Goal: Task Accomplishment & Management: Use online tool/utility

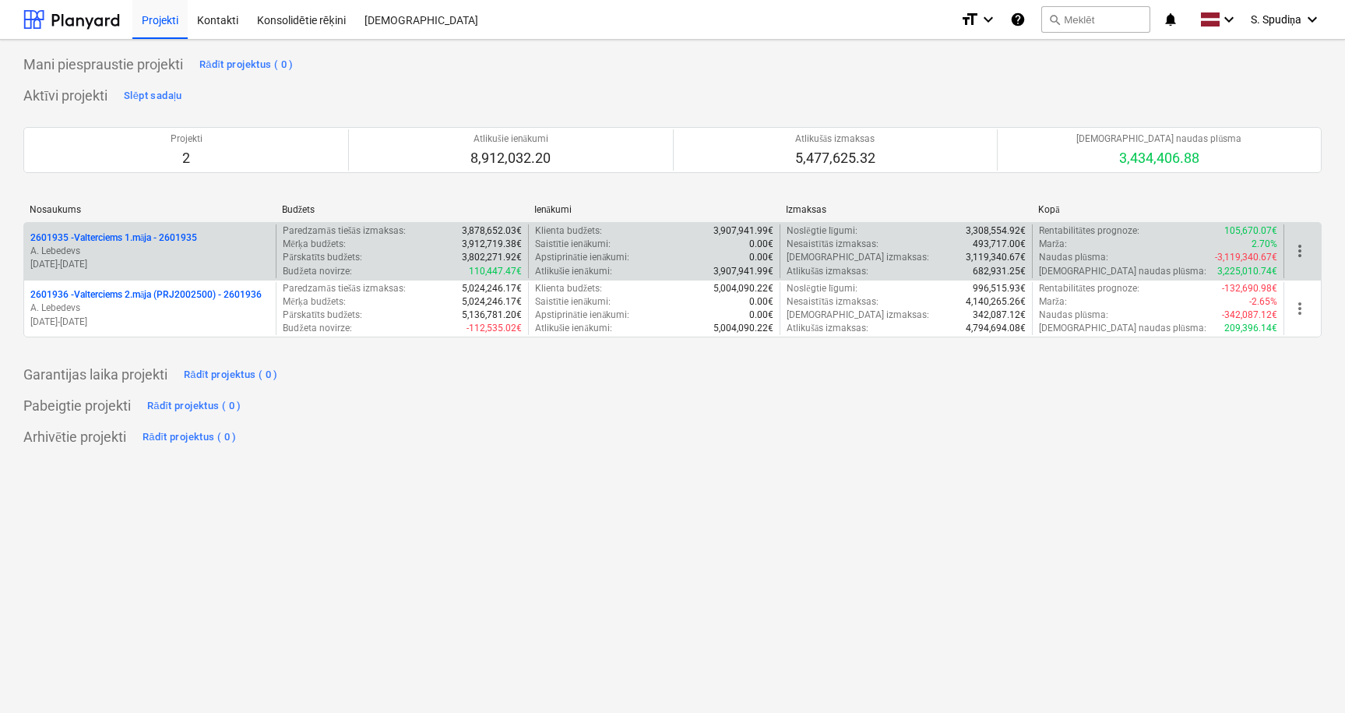
click at [205, 258] on p "[DATE] - [DATE]" at bounding box center [149, 264] width 239 height 13
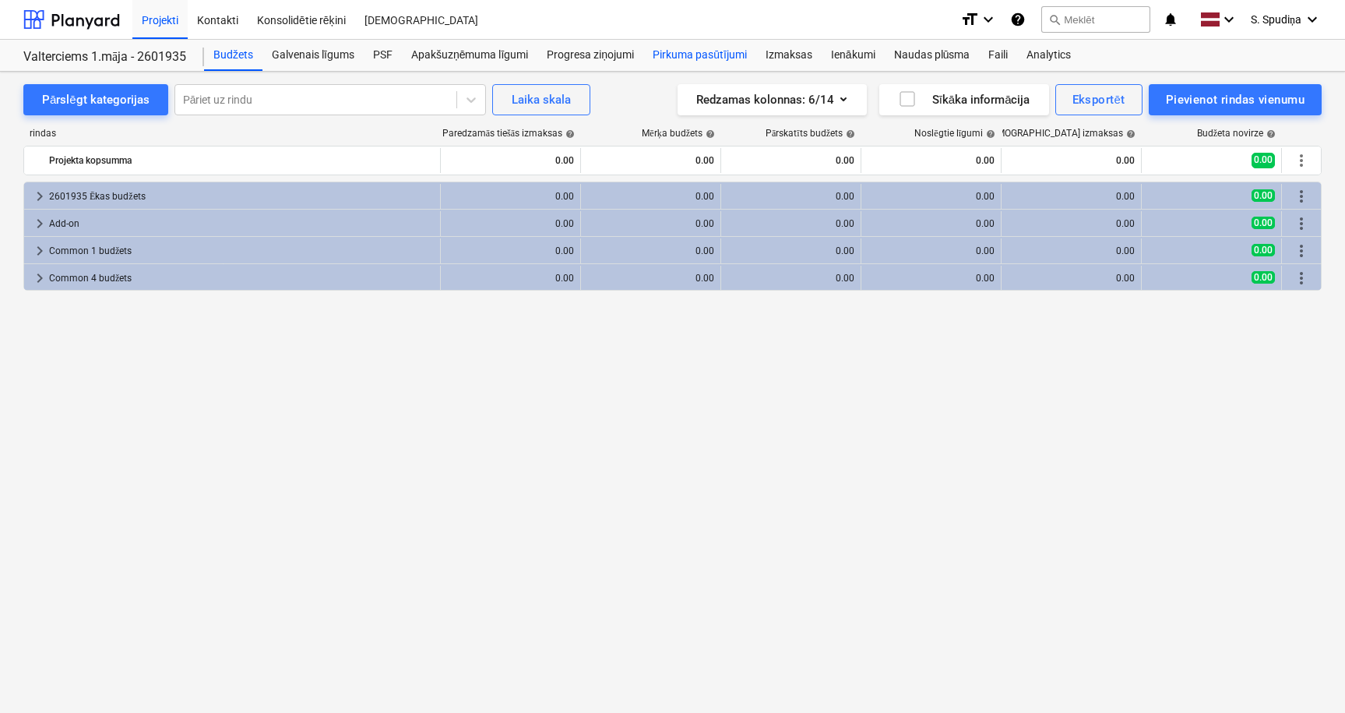
click at [703, 59] on div "Pirkuma pasūtījumi" at bounding box center [699, 55] width 113 height 31
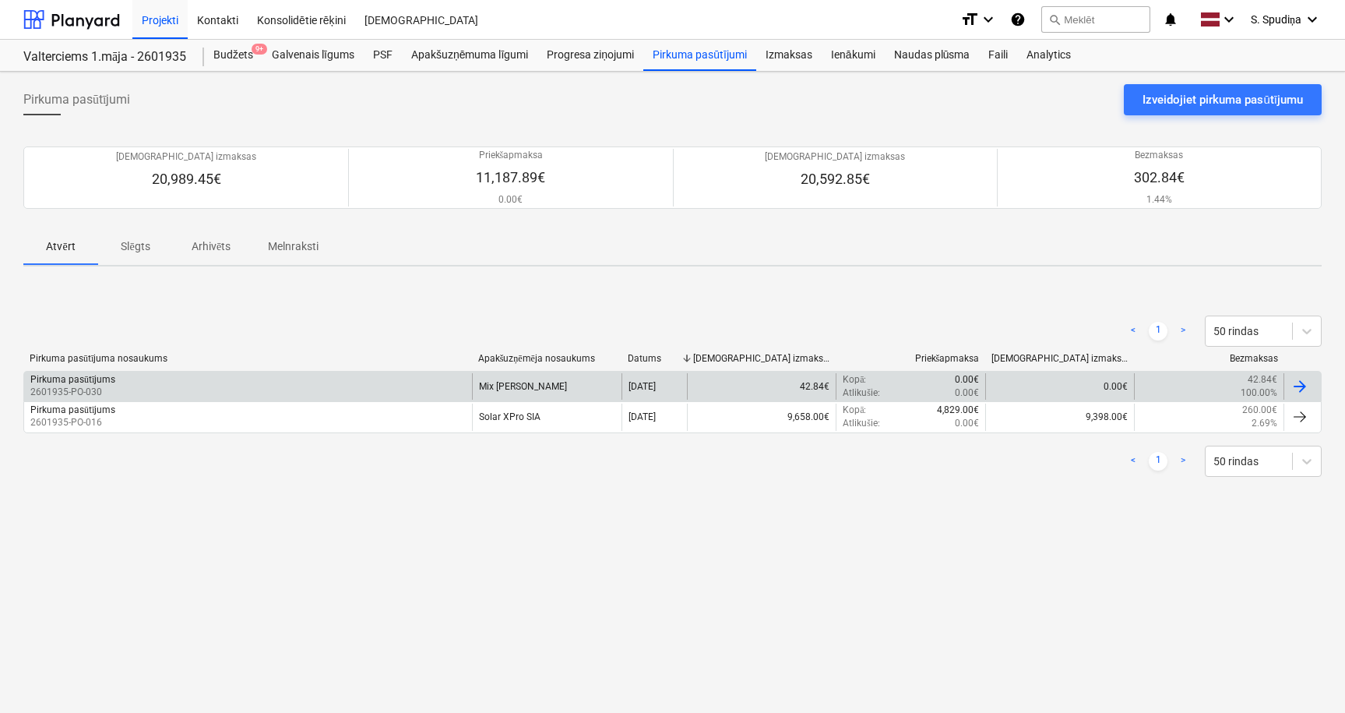
click at [400, 381] on div "Pirkuma pasūtījums 2601935-PO-030" at bounding box center [248, 386] width 448 height 26
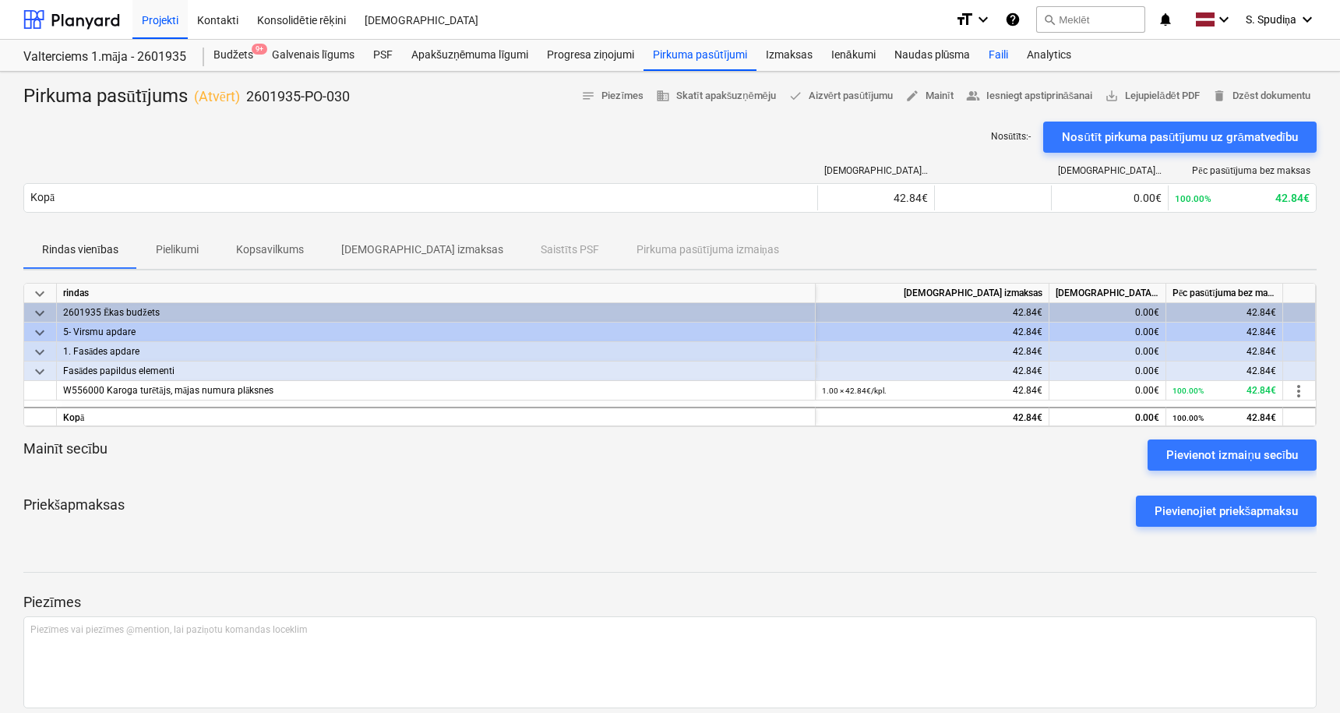
click at [999, 51] on div "Faili" at bounding box center [998, 55] width 38 height 31
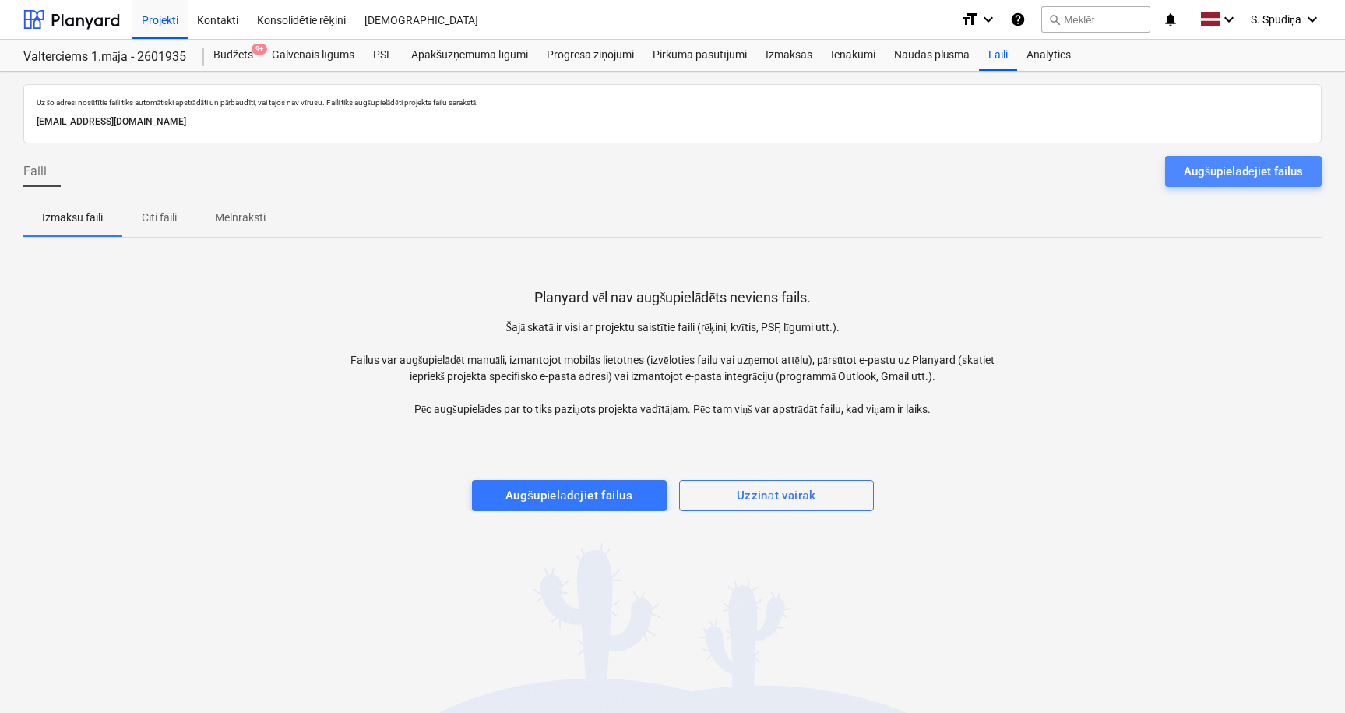
click at [1226, 167] on div "Augšupielādējiet failus" at bounding box center [1243, 171] width 119 height 20
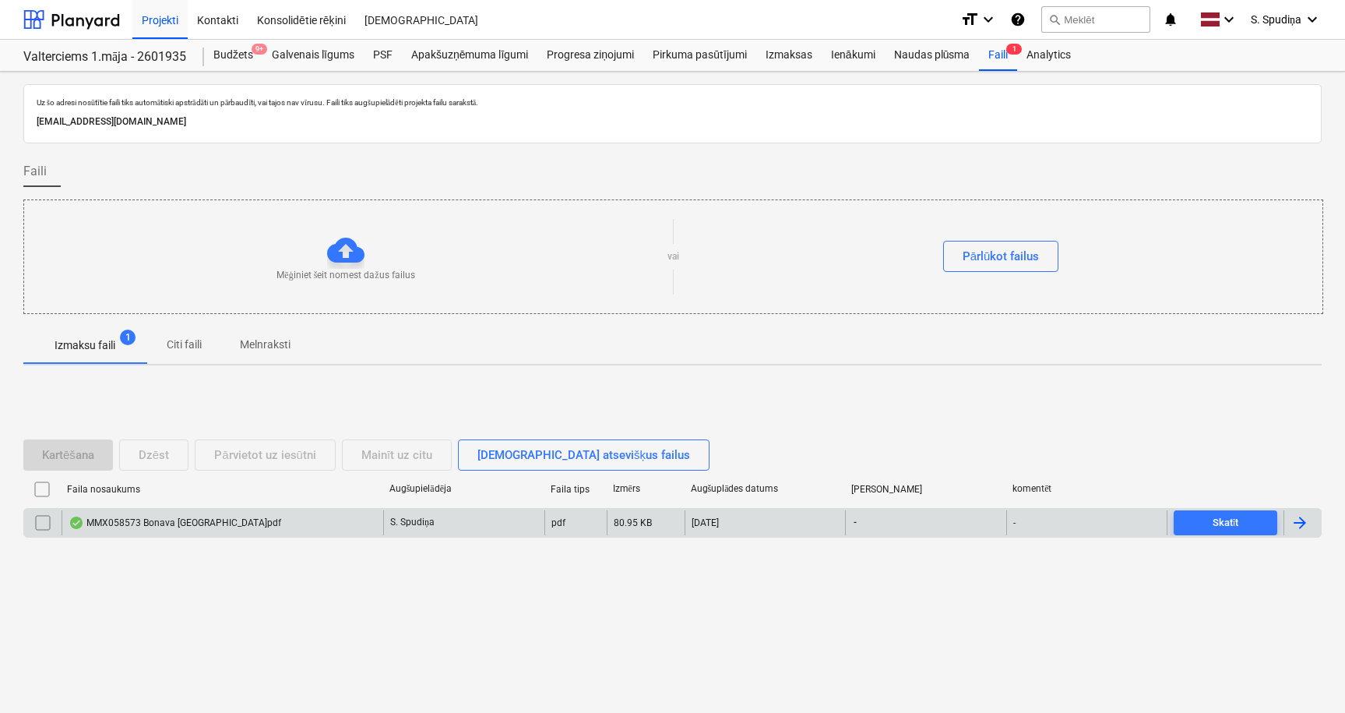
click at [243, 526] on div "MMX058573 Bonava [GEOGRAPHIC_DATA]pdf" at bounding box center [223, 522] width 322 height 25
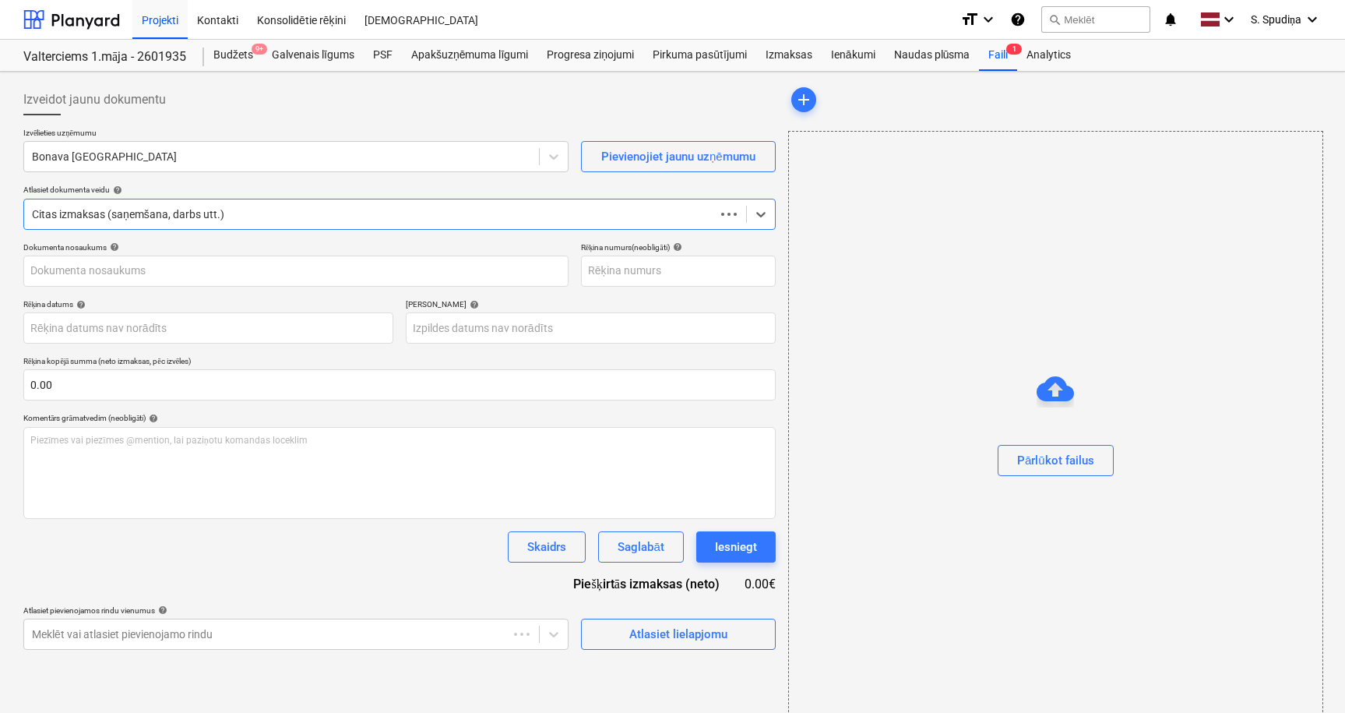
type input "MMX058573 Bonava [GEOGRAPHIC_DATA]pdf"
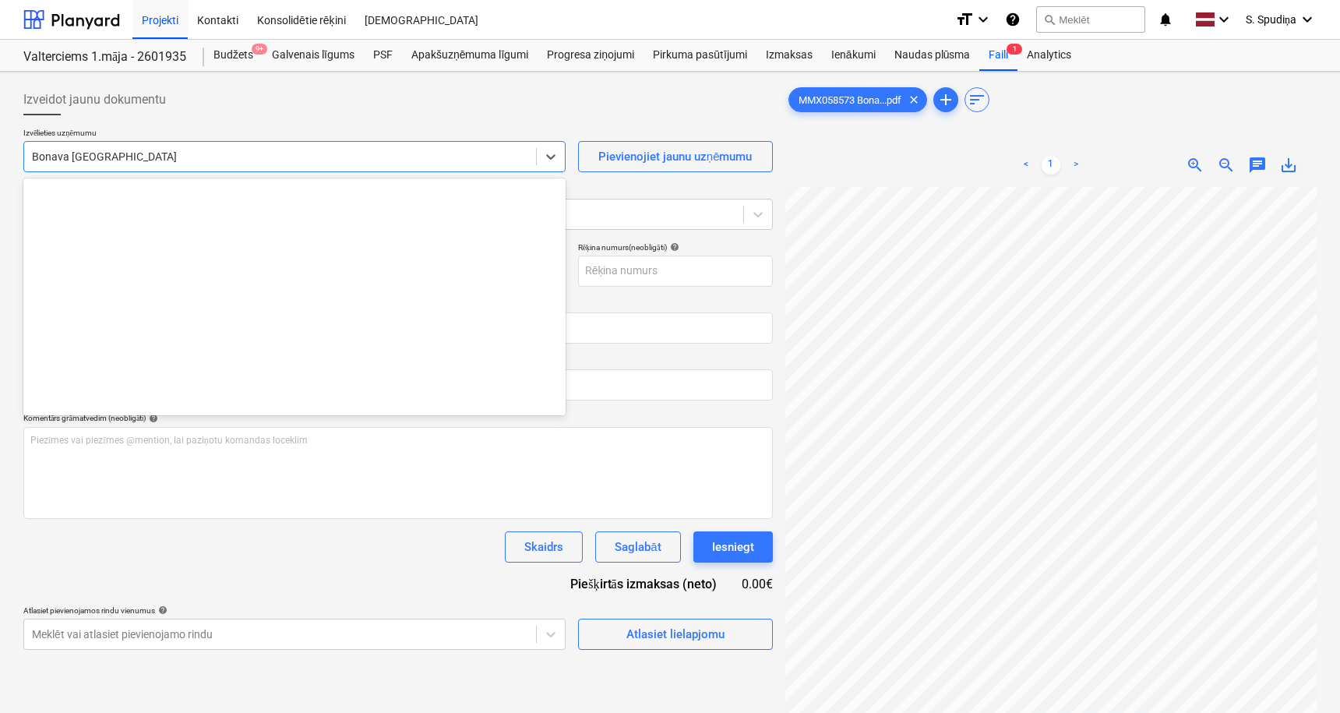
click at [188, 155] on div at bounding box center [280, 157] width 496 height 16
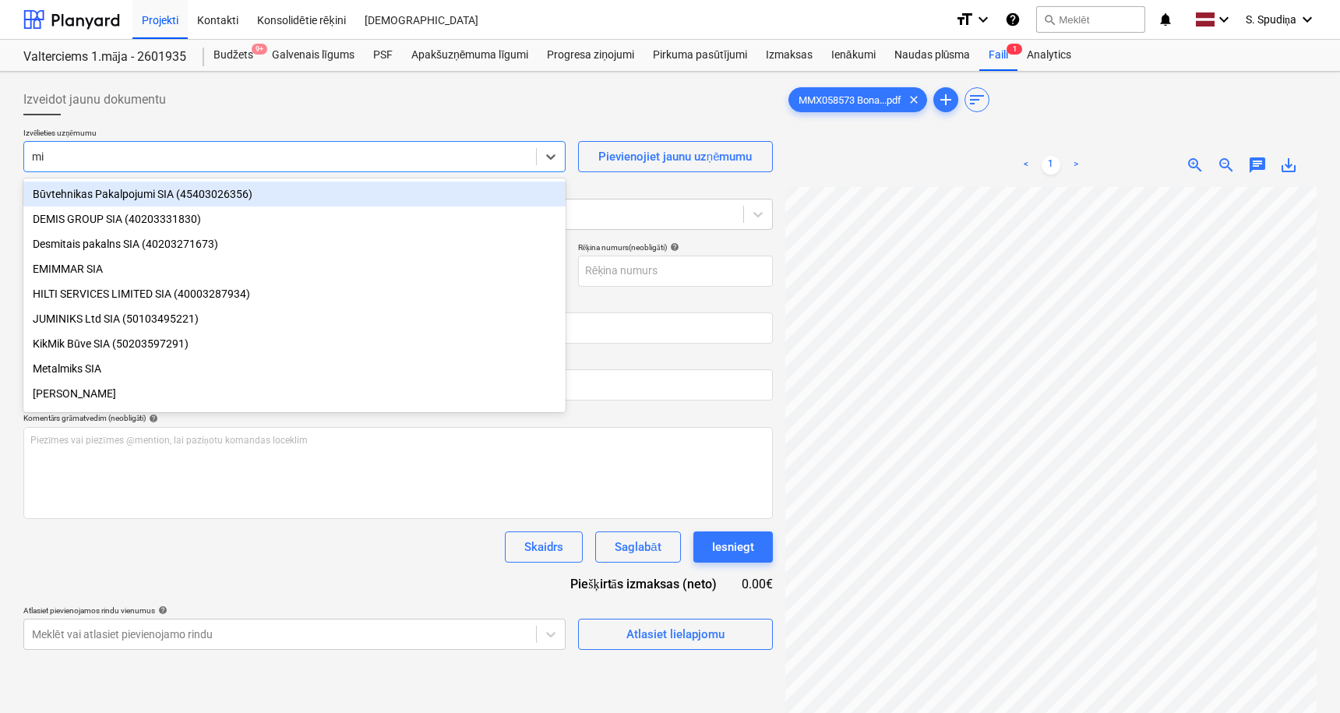
type input "mix"
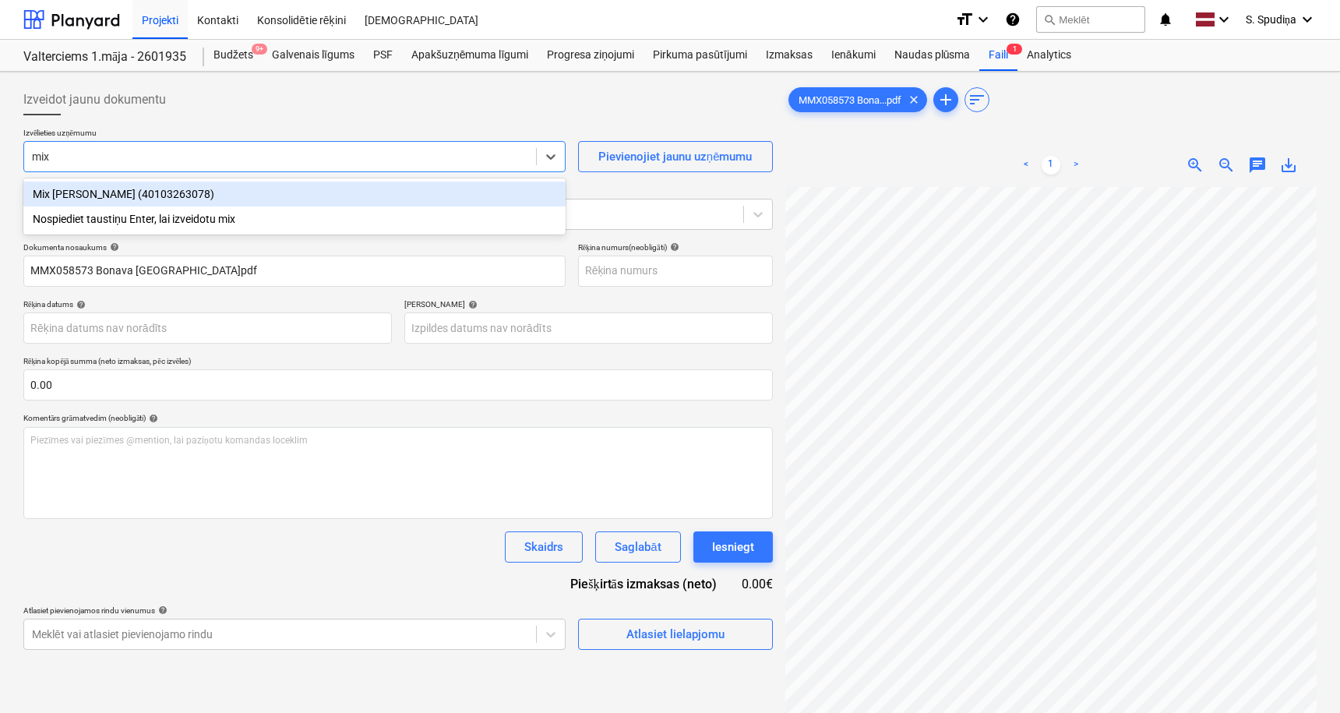
click at [143, 193] on div "Mix [PERSON_NAME] (40103263078)" at bounding box center [294, 193] width 542 height 25
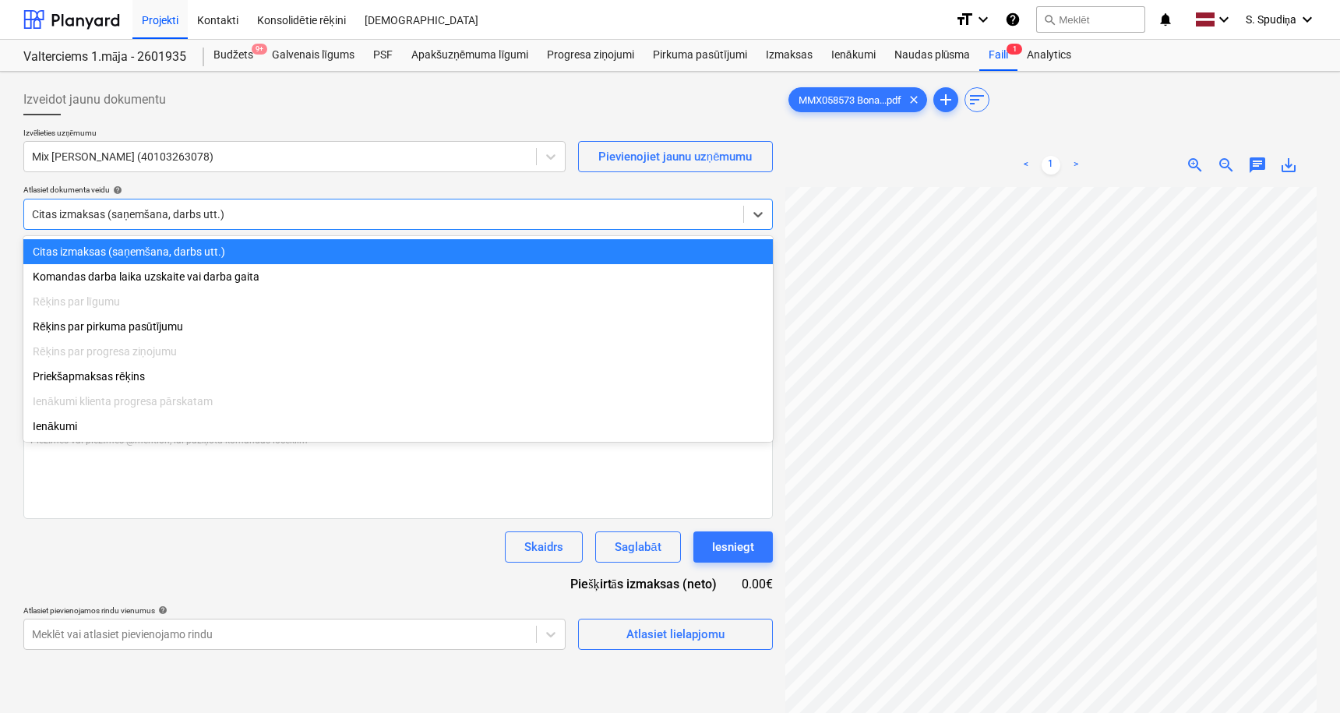
click at [153, 215] on div at bounding box center [383, 214] width 703 height 16
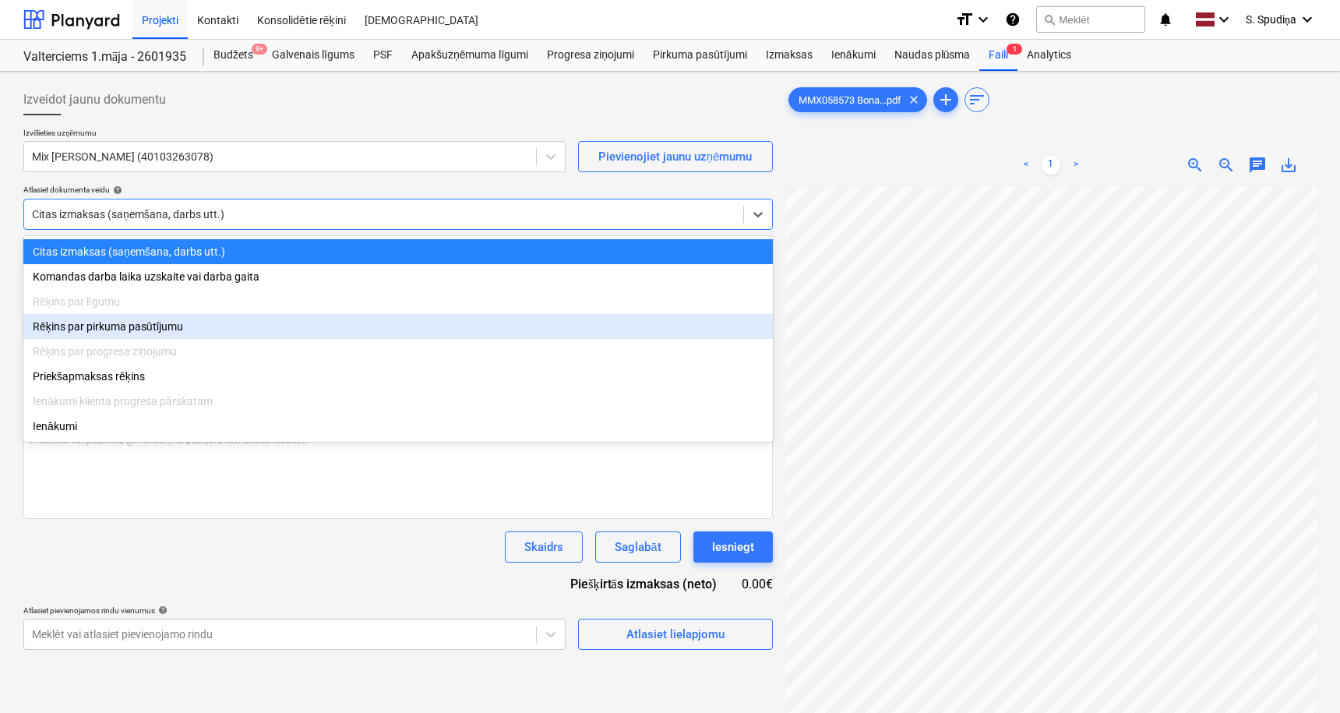
click at [94, 329] on div "Rēķins par pirkuma pasūtījumu" at bounding box center [397, 326] width 749 height 25
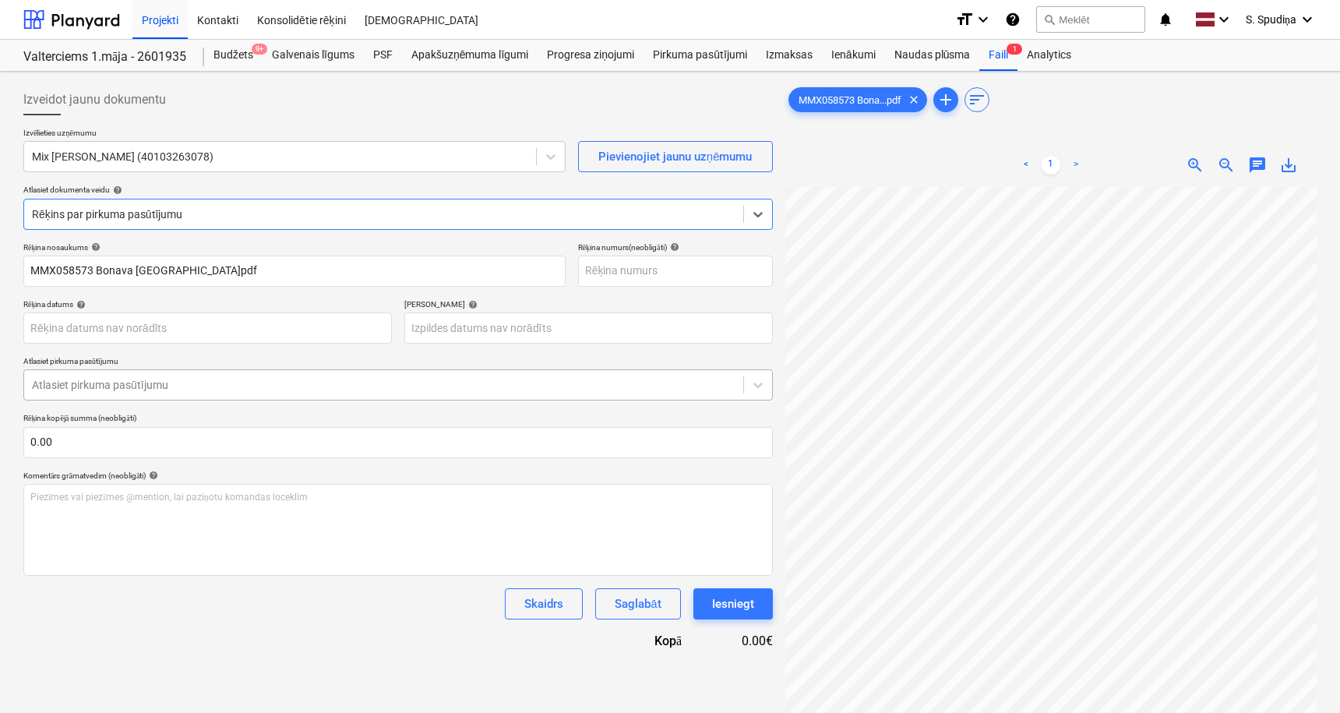
click at [150, 385] on div at bounding box center [383, 385] width 703 height 16
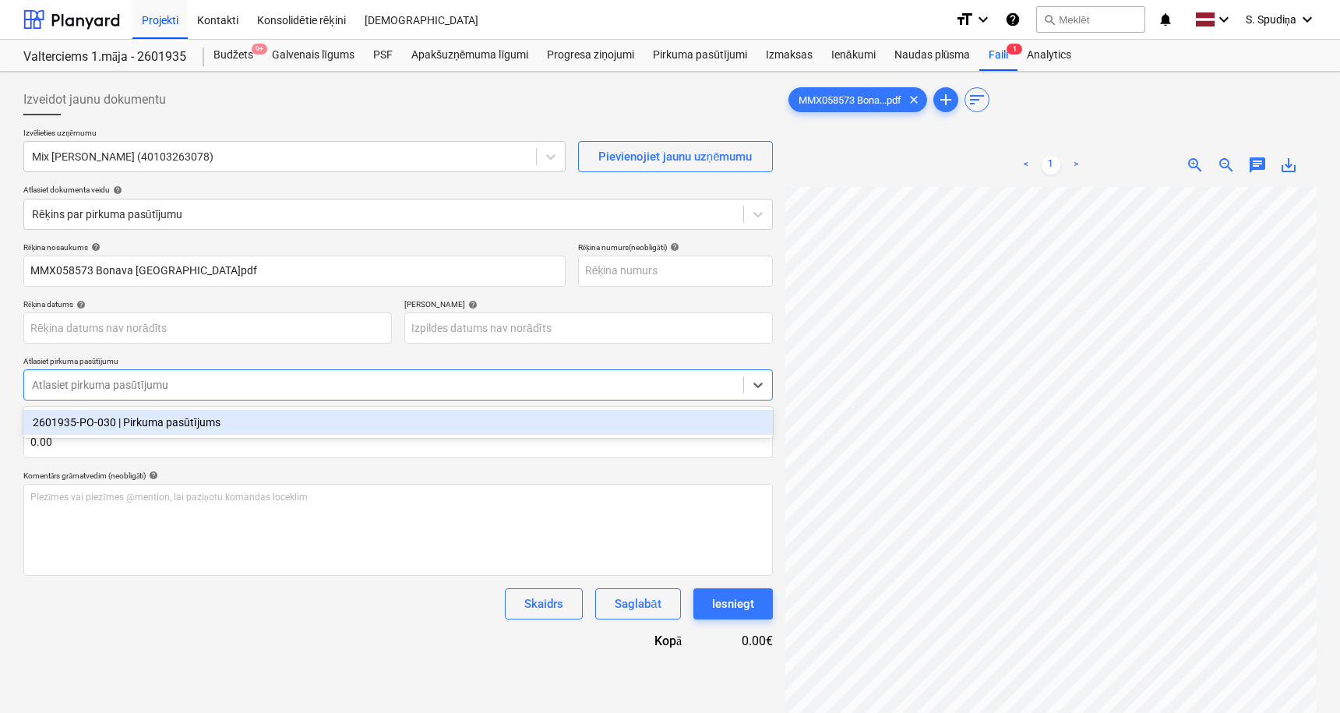
click at [139, 428] on div "2601935-PO-030 | Pirkuma pasūtījums" at bounding box center [397, 422] width 749 height 25
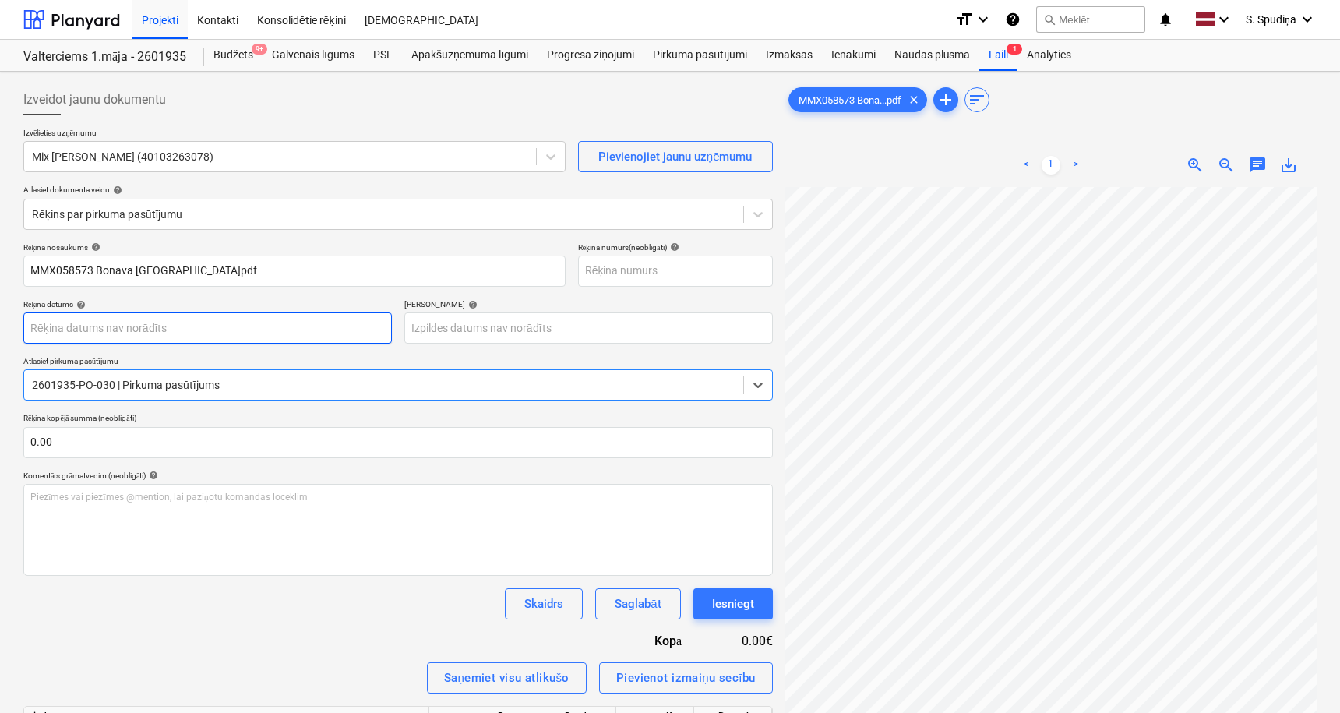
click at [126, 329] on body "Projekti Kontakti Konsolidētie rēķini Iesūtne format_size keyboard_arrow_down h…" at bounding box center [670, 356] width 1340 height 713
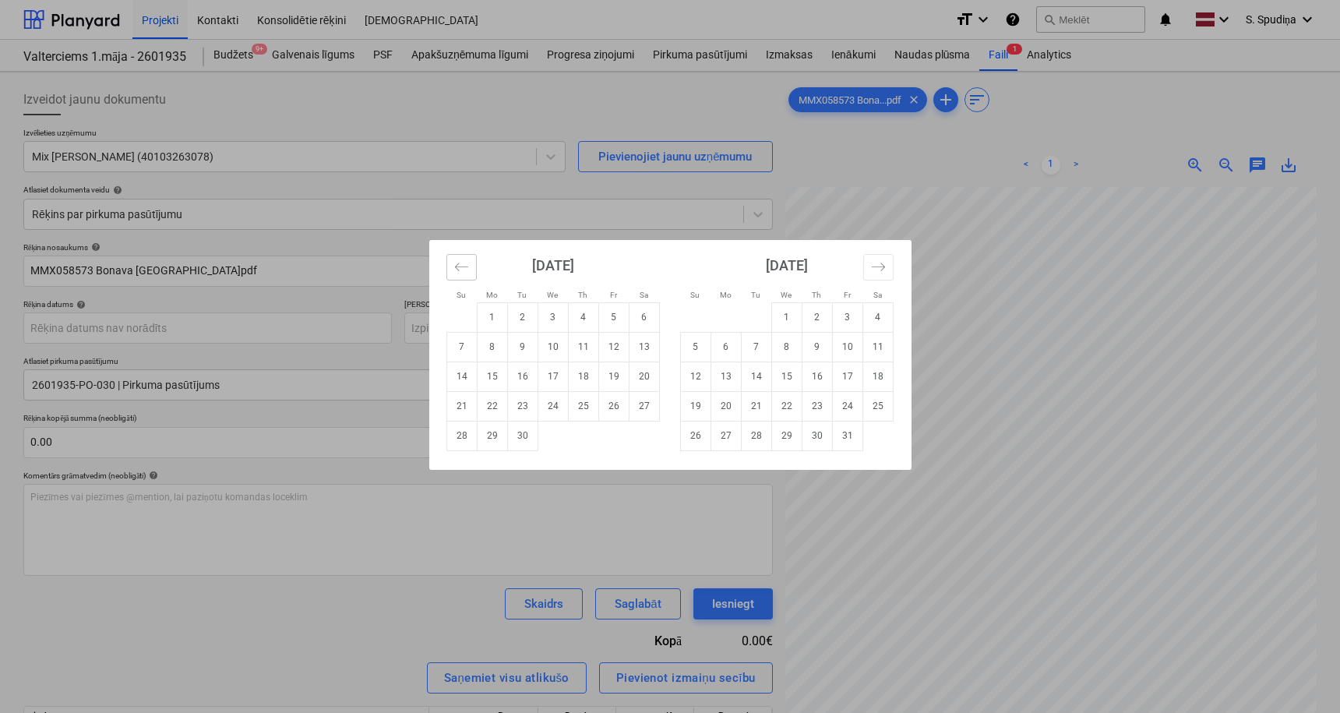
click at [460, 264] on icon "Move backward to switch to the previous month." at bounding box center [461, 266] width 15 height 15
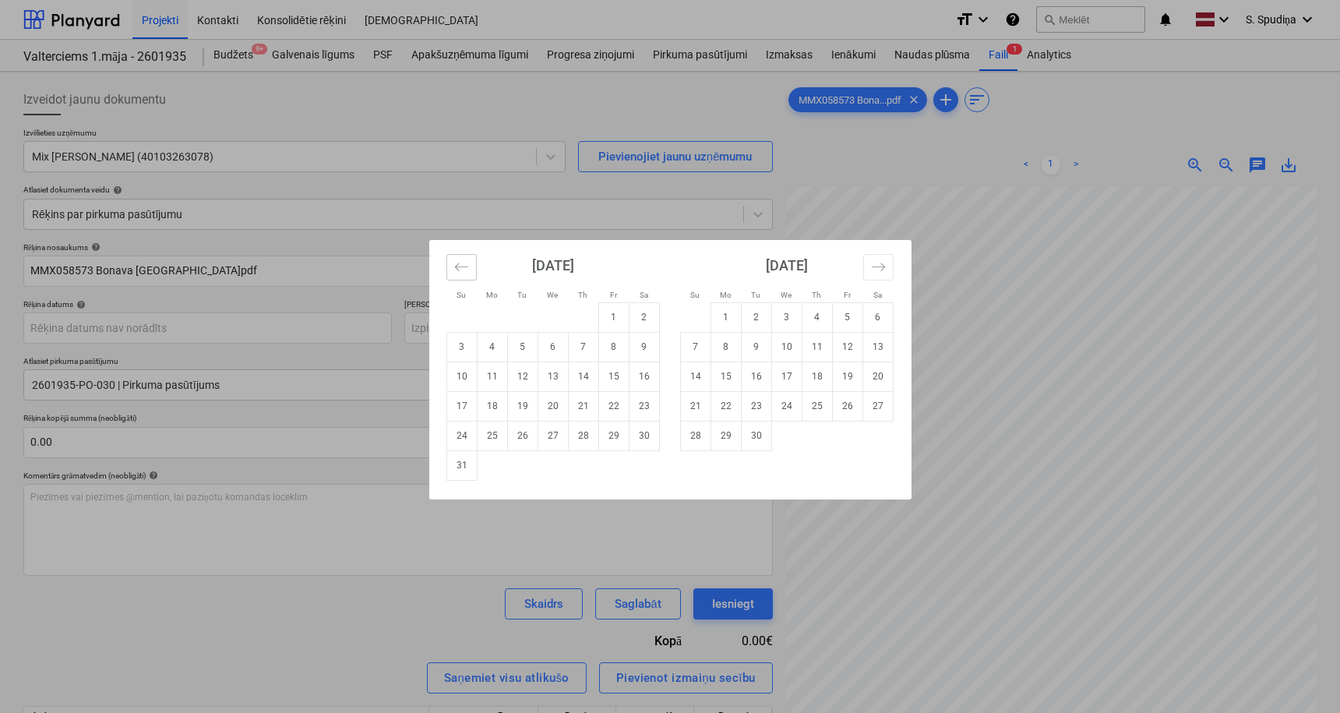
click at [460, 264] on icon "Move backward to switch to the previous month." at bounding box center [461, 266] width 15 height 15
click at [485, 403] on td "21" at bounding box center [492, 406] width 30 height 30
type input "[DATE]"
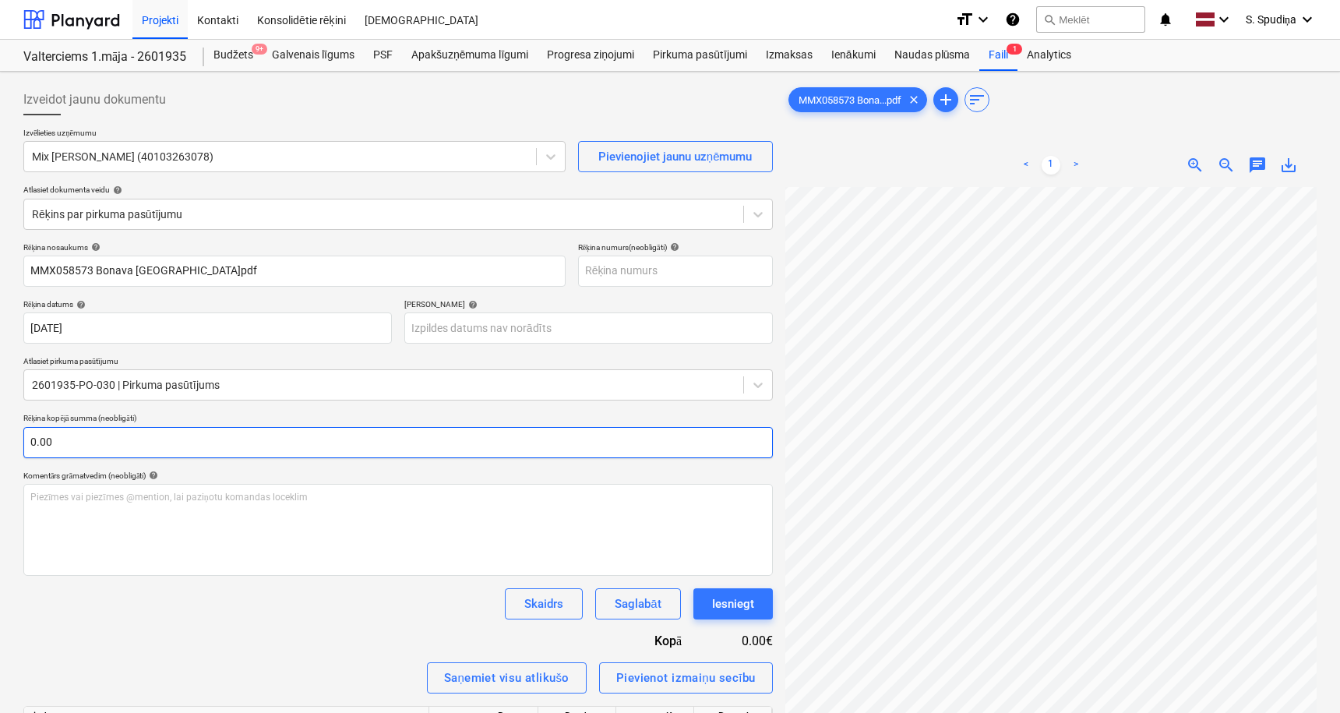
scroll to position [352, 0]
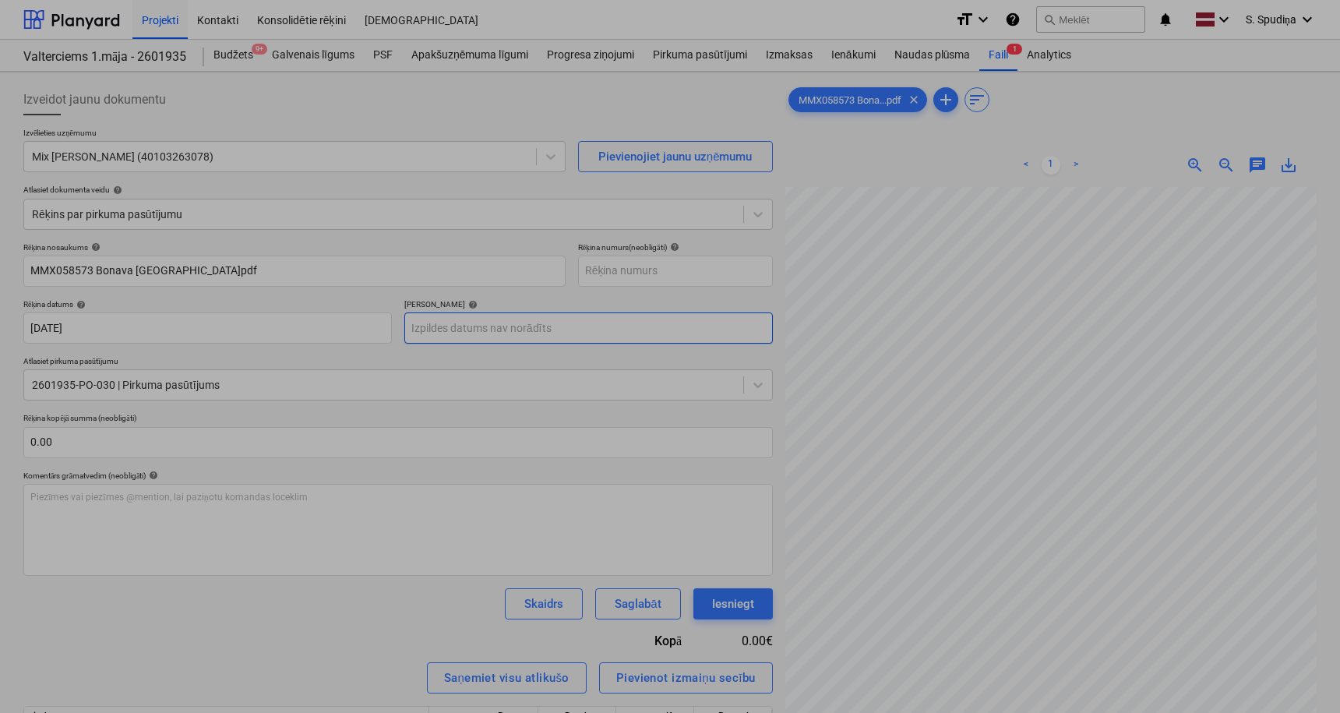
click at [463, 327] on body "Projekti Kontakti Konsolidētie rēķini Iesūtne format_size keyboard_arrow_down h…" at bounding box center [670, 356] width 1340 height 713
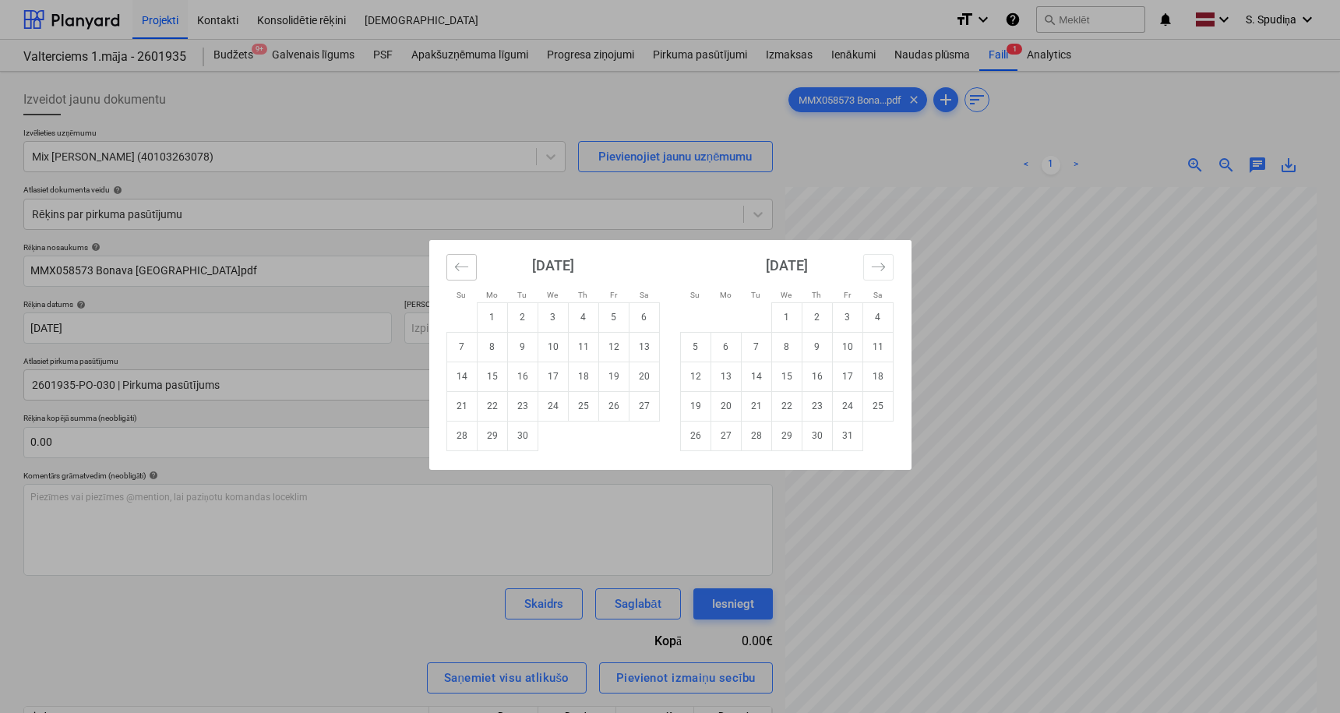
click at [459, 269] on icon "Move backward to switch to the previous month." at bounding box center [461, 266] width 15 height 15
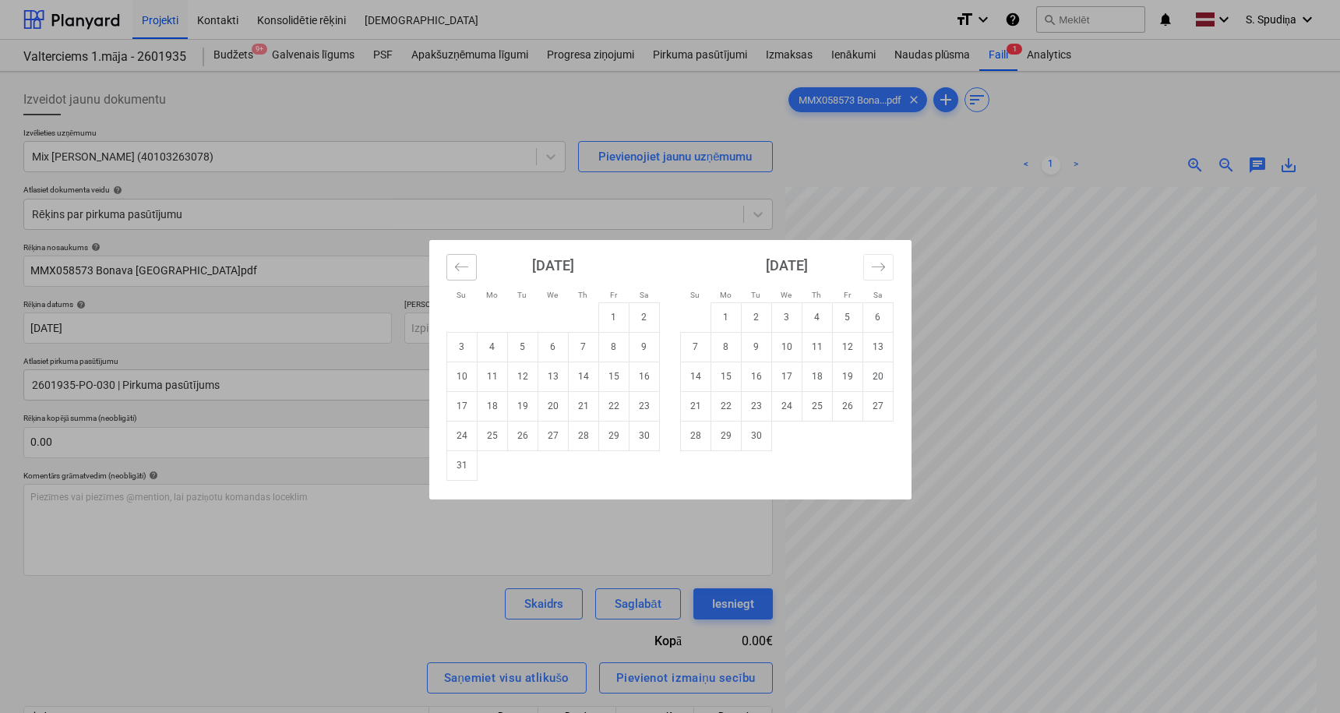
click at [459, 269] on icon "Move backward to switch to the previous month." at bounding box center [461, 266] width 15 height 15
click at [487, 404] on td "21" at bounding box center [492, 406] width 30 height 30
type input "[DATE]"
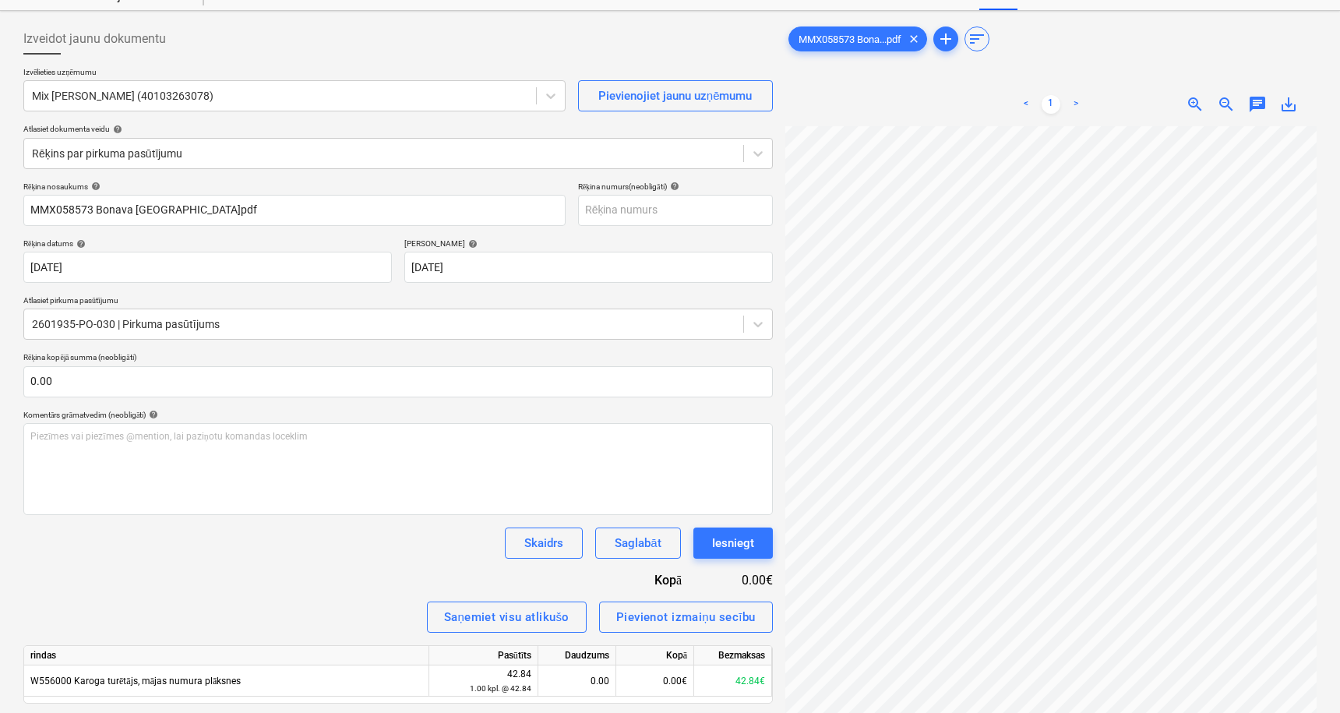
scroll to position [156, 0]
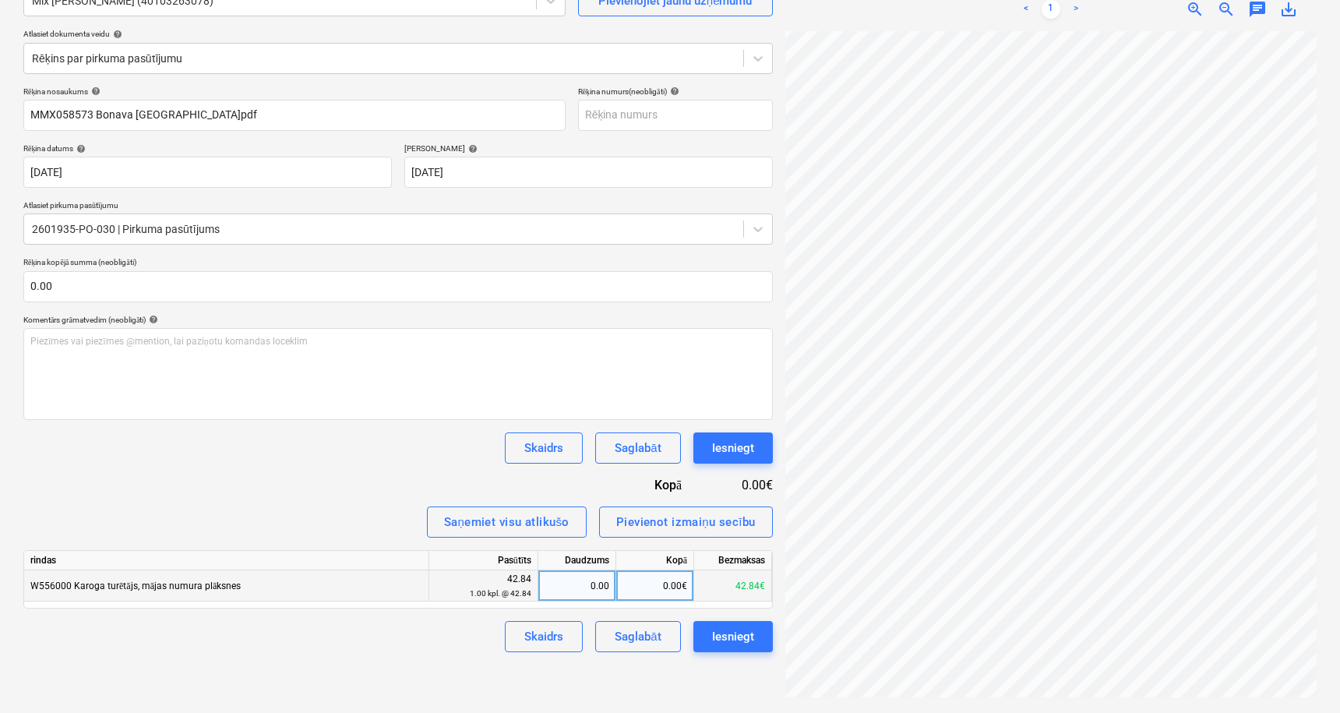
click at [598, 587] on div "0.00" at bounding box center [576, 585] width 65 height 31
type input "1"
click at [649, 583] on div "0.00€" at bounding box center [655, 585] width 78 height 31
click at [573, 675] on div "Izveidot jaunu dokumentu Izvēlieties uzņēmumu Mix Max SIA (40103263078) Pievien…" at bounding box center [398, 314] width 762 height 784
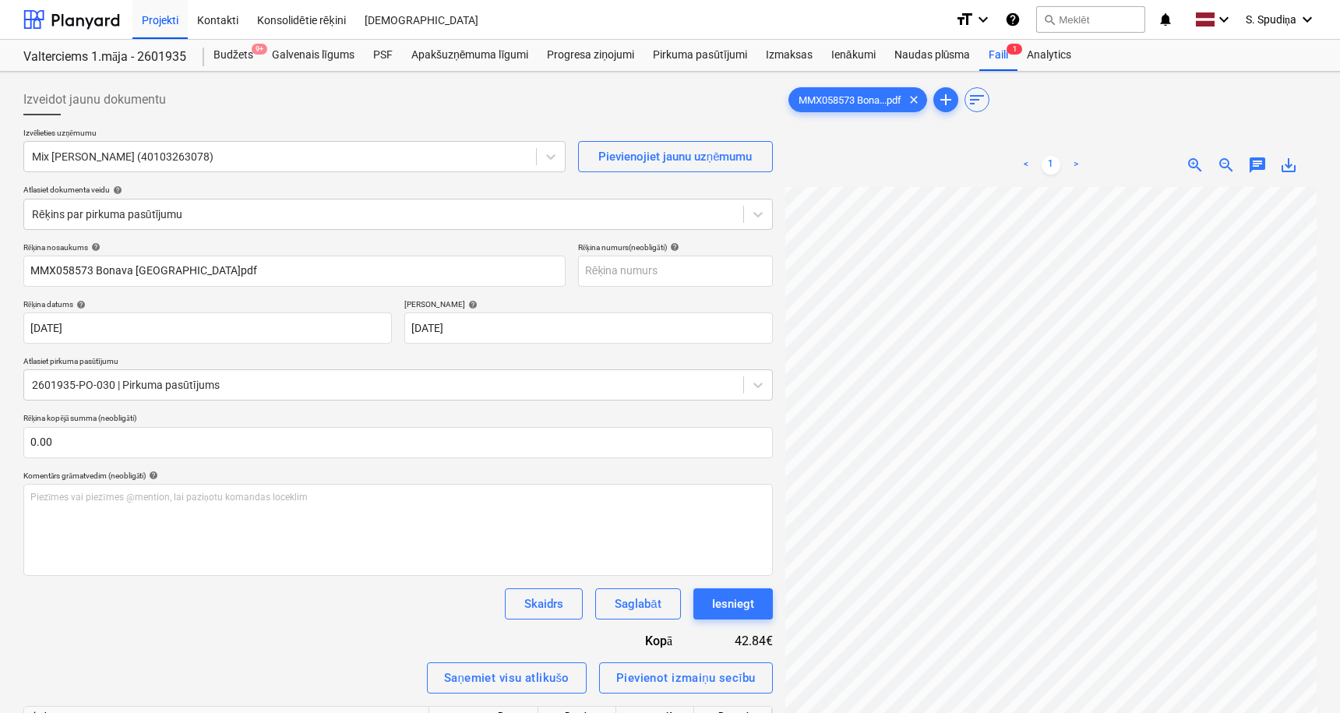
scroll to position [18, 239]
click at [629, 281] on input "text" at bounding box center [675, 270] width 195 height 31
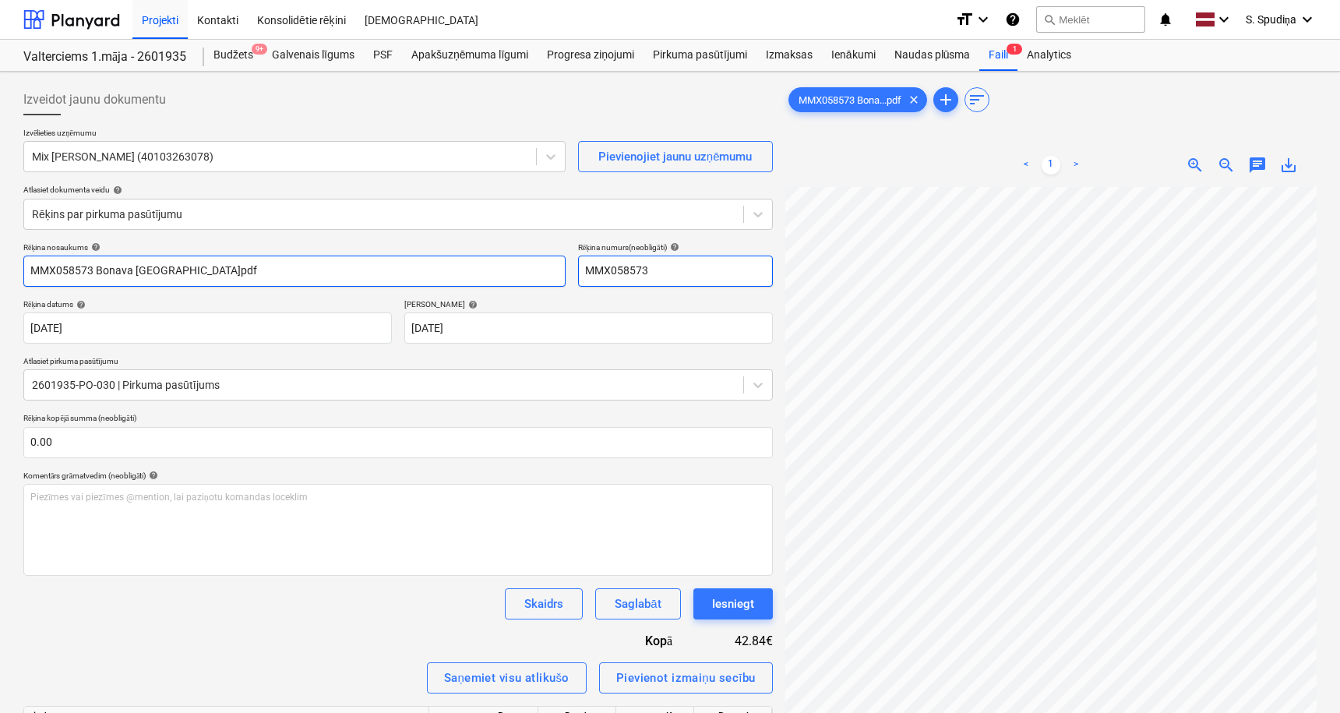
drag, startPoint x: 563, startPoint y: 274, endPoint x: 404, endPoint y: 276, distance: 158.9
click at [404, 276] on div "Rēķina nosaukums help MMX058573 Bonava [GEOGRAPHIC_DATA]pdf Rēķina numurs (neob…" at bounding box center [397, 264] width 749 height 44
type input "MMX058573"
drag, startPoint x: 176, startPoint y: 273, endPoint x: -92, endPoint y: 303, distance: 269.6
click at [0, 303] on html "Projekti Kontakti Konsolidētie rēķini Iesūtne format_size keyboard_arrow_down h…" at bounding box center [670, 356] width 1340 height 713
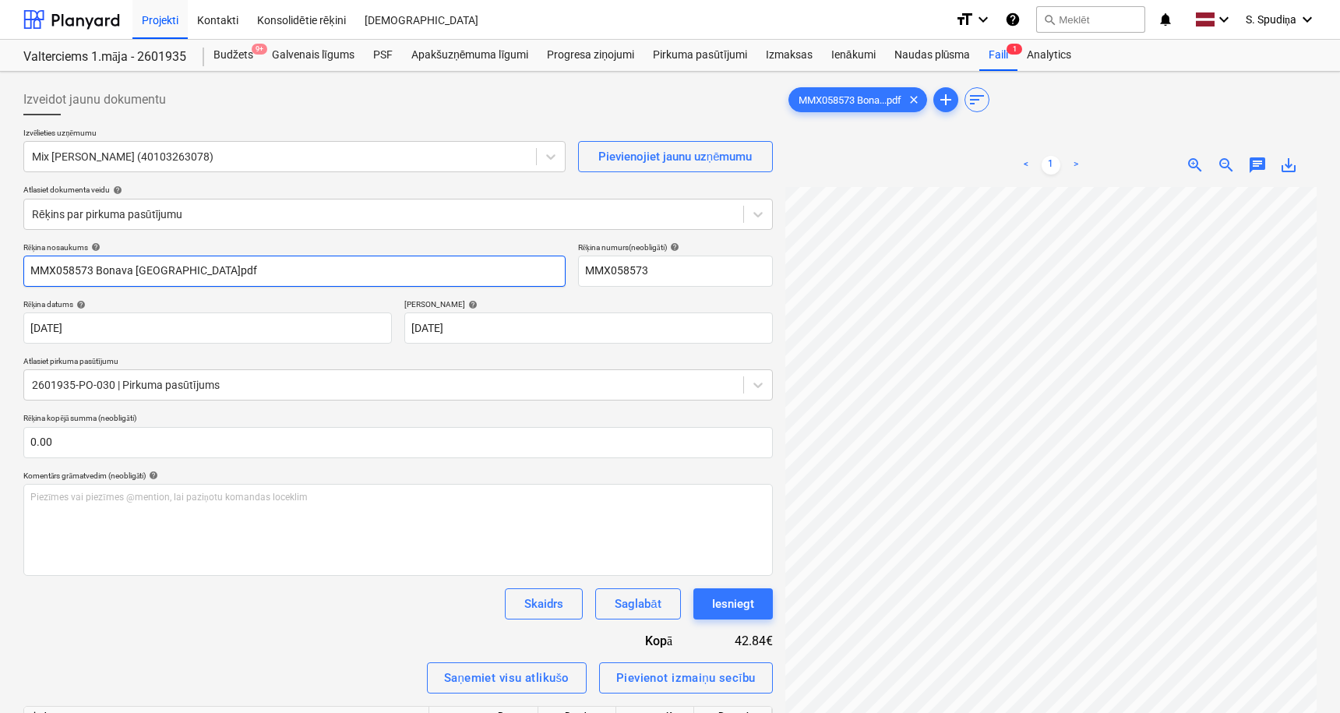
paste input "text"
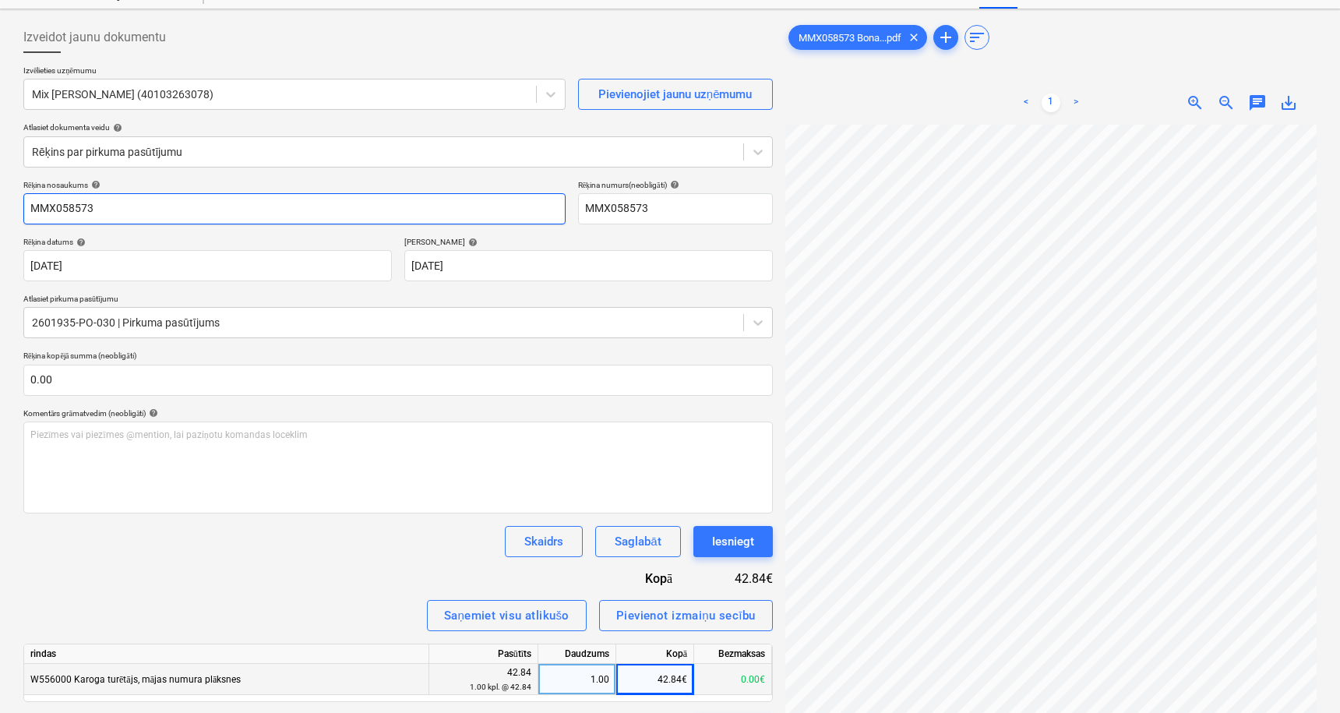
scroll to position [156, 0]
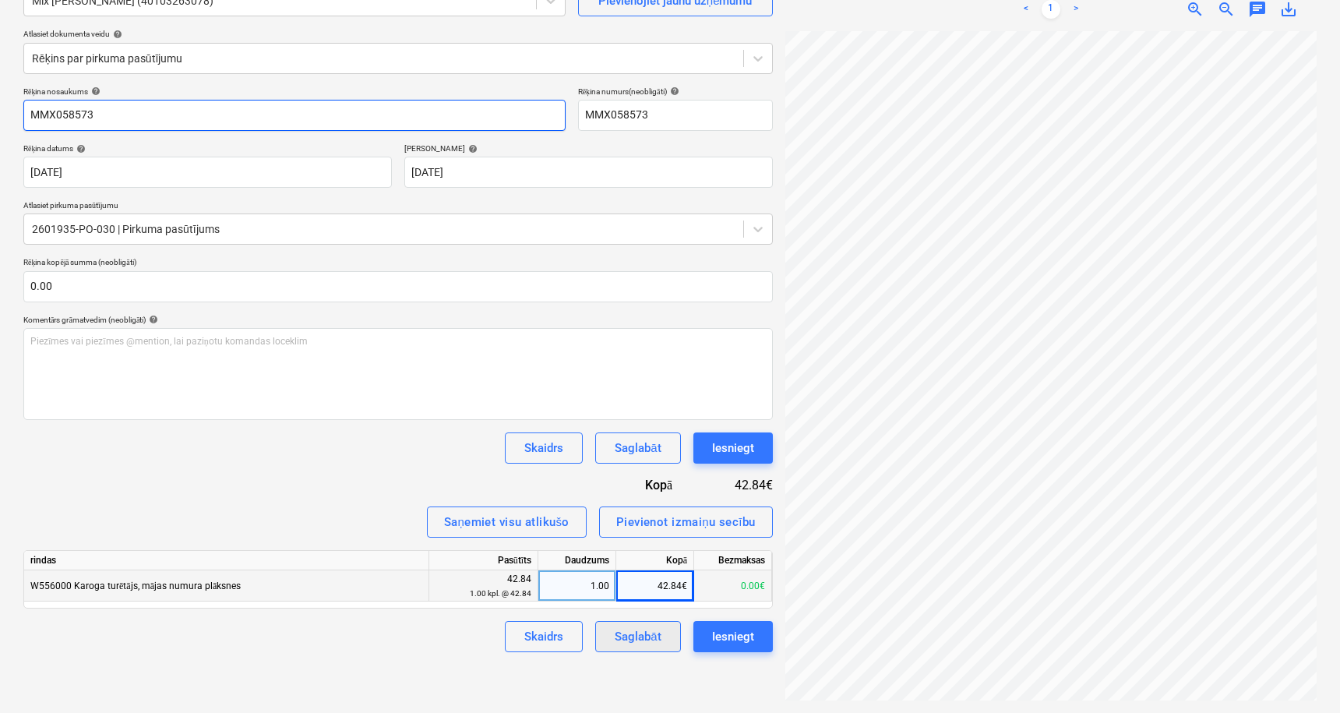
type input "MMX058573"
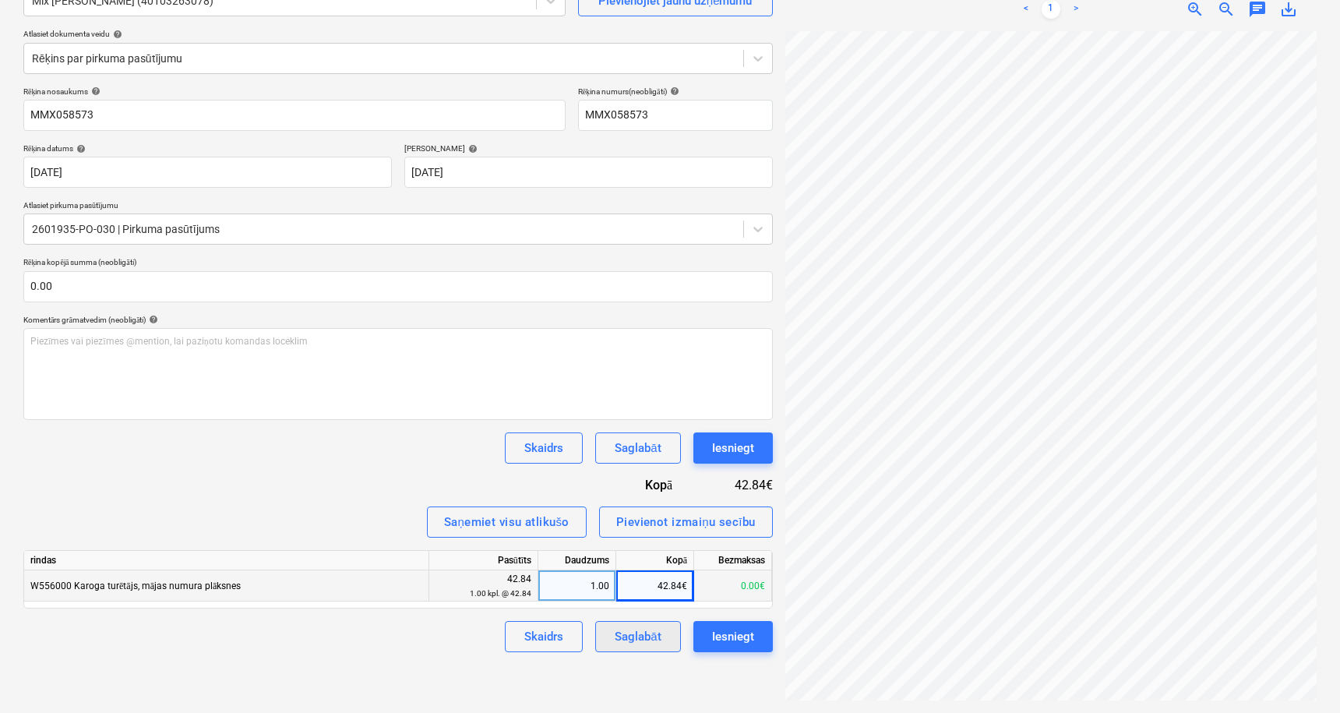
click at [625, 637] on div "Saglabāt" at bounding box center [638, 636] width 46 height 20
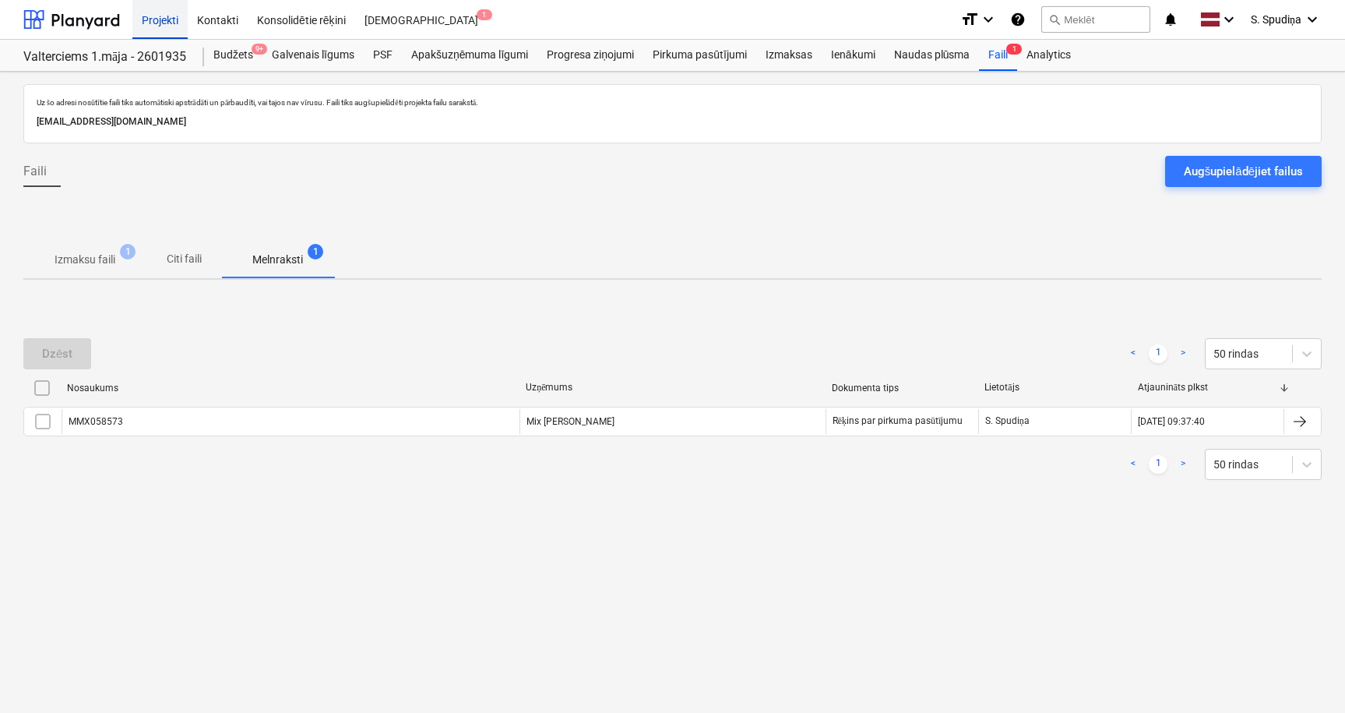
drag, startPoint x: 129, startPoint y: 17, endPoint x: 143, endPoint y: 17, distance: 14.0
click at [135, 17] on div "Projekti Kontakti Konsolidētie rēķini Iesūtne 1 format_size keyboard_arrow_down…" at bounding box center [672, 20] width 1345 height 40
click at [143, 17] on div "Projekti" at bounding box center [159, 19] width 55 height 40
